Goal: Information Seeking & Learning: Learn about a topic

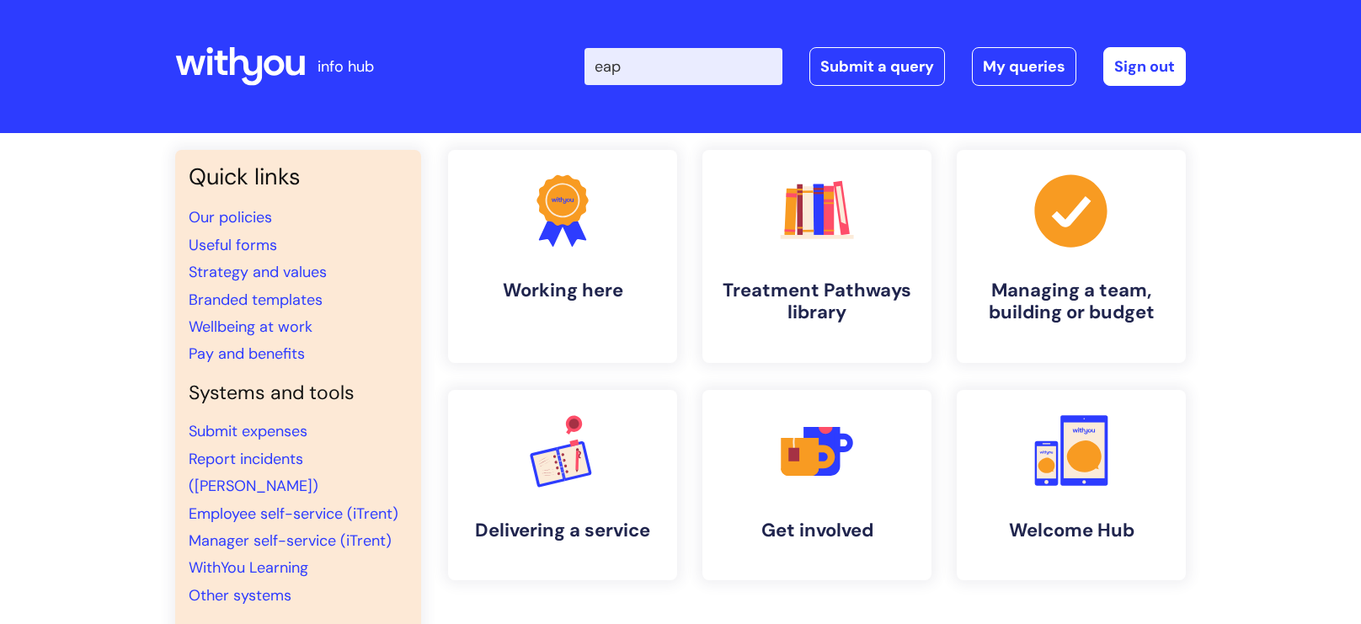
type input "eap"
click button "Search" at bounding box center [0, 0] width 0 height 0
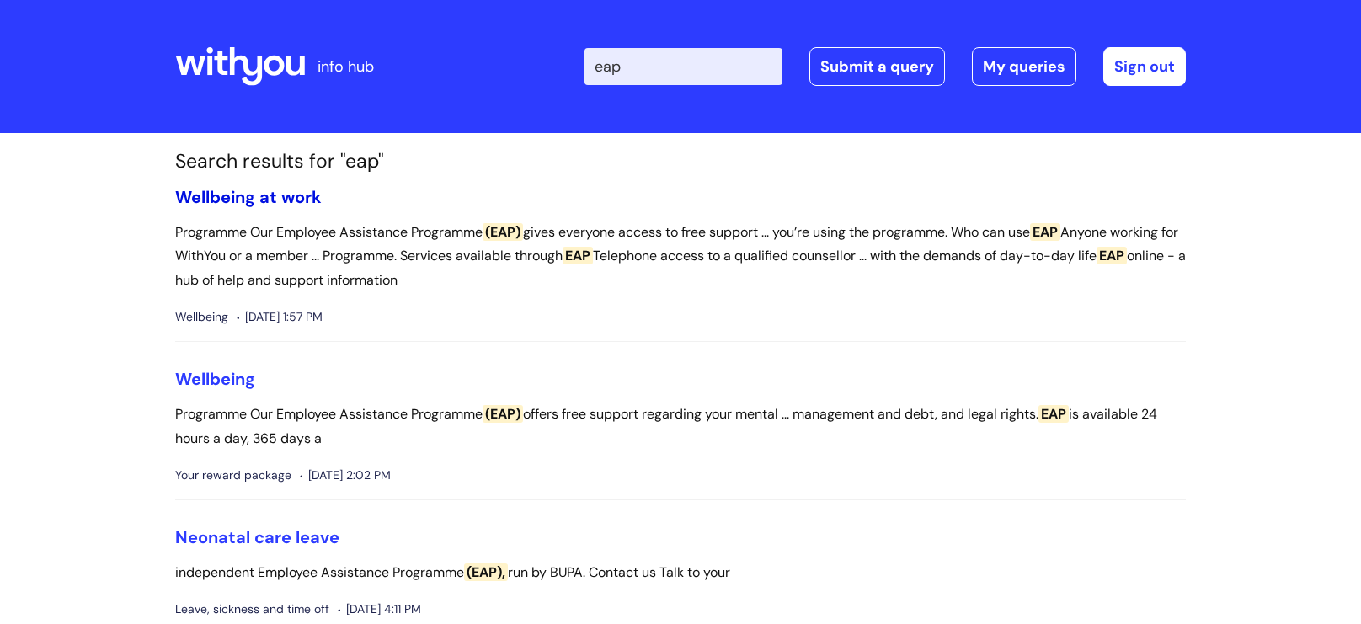
click at [240, 195] on link "Wellbeing at work" at bounding box center [248, 197] width 147 height 22
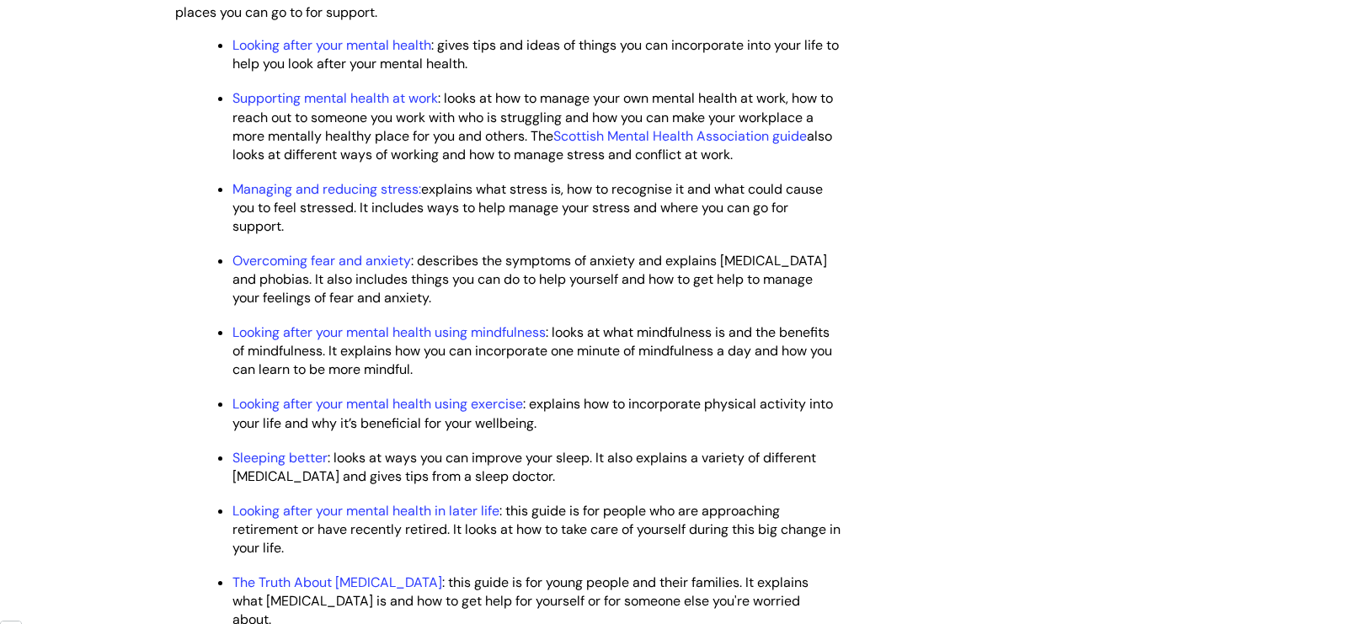
scroll to position [2226, 0]
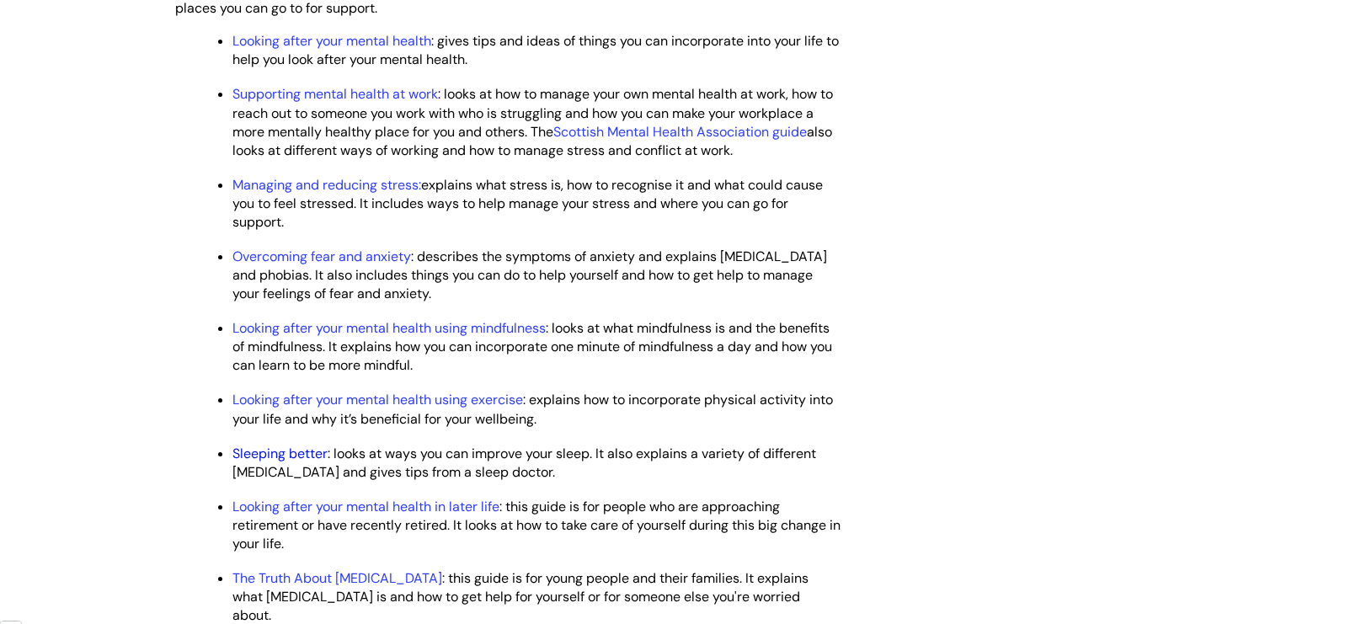
click at [249, 462] on link "Sleeping better" at bounding box center [279, 454] width 95 height 18
